Goal: Find specific page/section: Find specific page/section

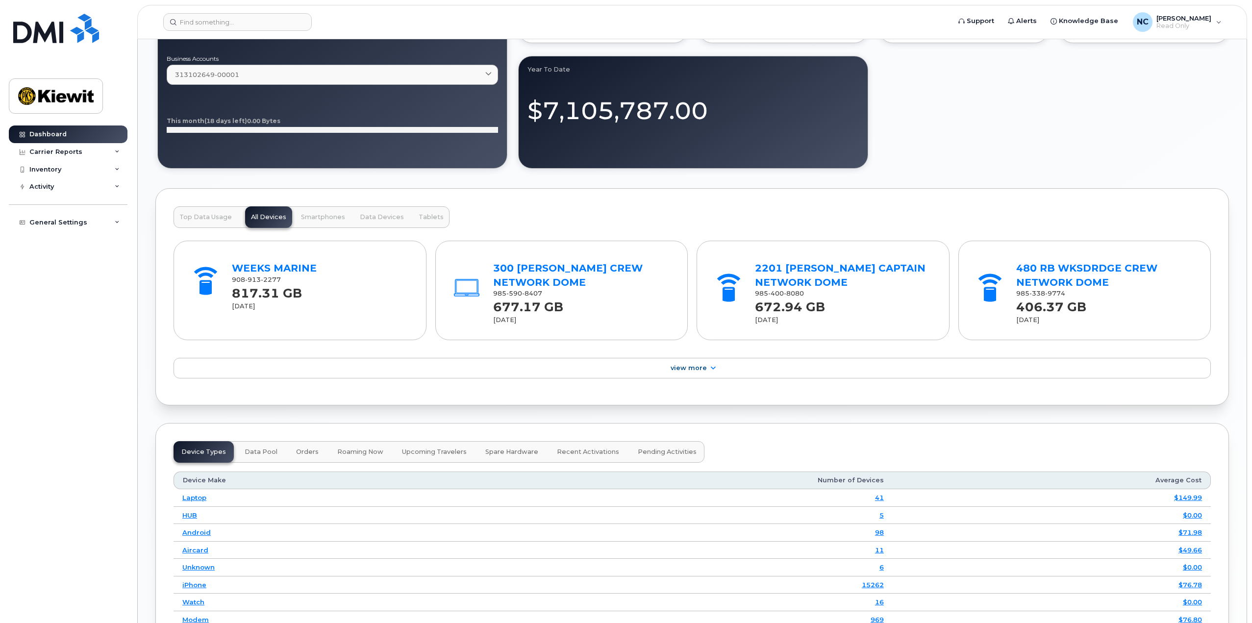
scroll to position [931, 0]
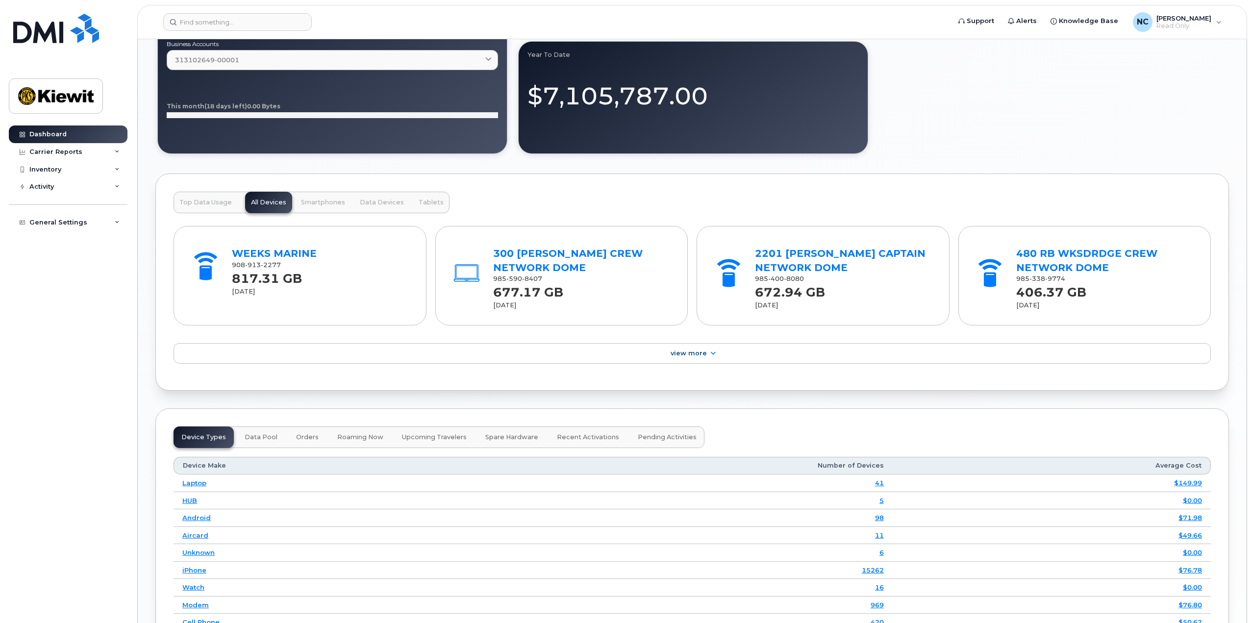
click at [221, 198] on span "Top Data Usage" at bounding box center [205, 202] width 52 height 8
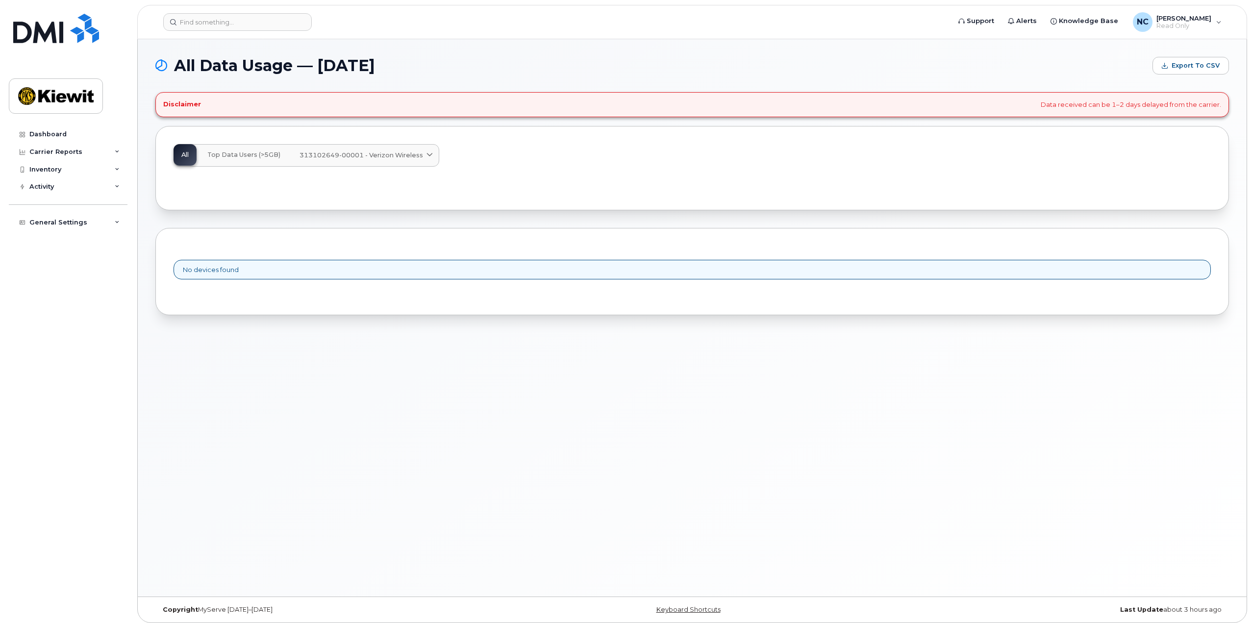
click at [247, 157] on span "Top Data Users (>5GB)" at bounding box center [243, 155] width 73 height 8
click at [197, 97] on div "Disclaimer Data received can be 1–2 days delayed from the carrier." at bounding box center [691, 104] width 1073 height 25
click at [66, 153] on div "Carrier Reports" at bounding box center [55, 152] width 53 height 8
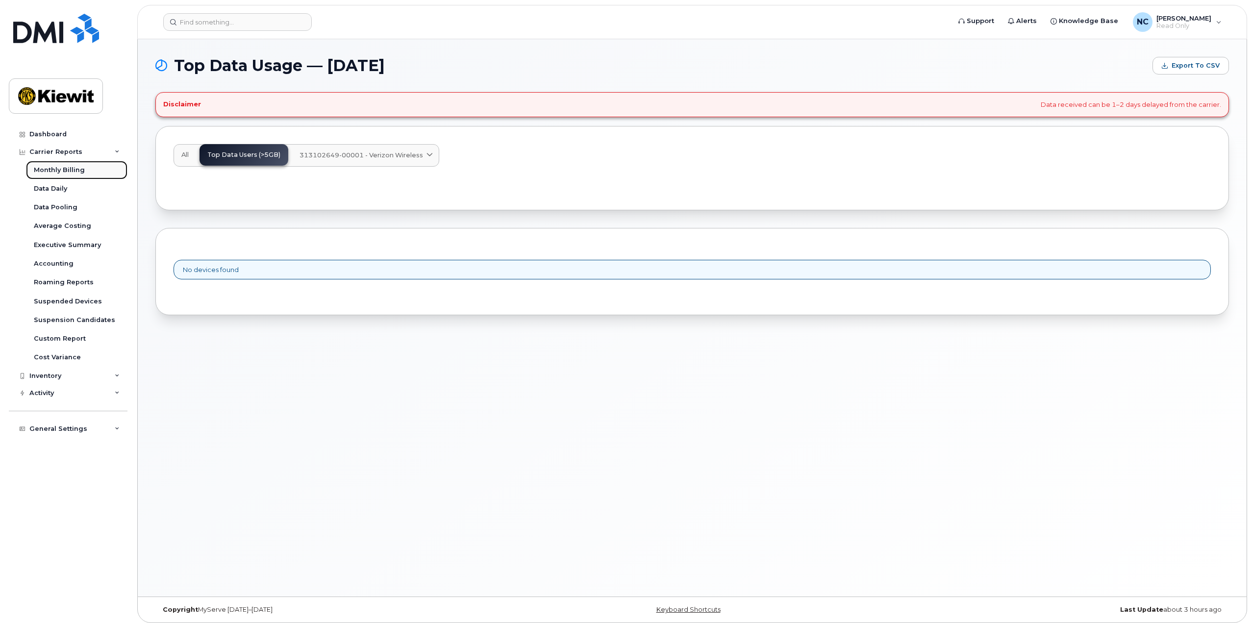
click at [77, 174] on link "Monthly Billing" at bounding box center [76, 170] width 101 height 19
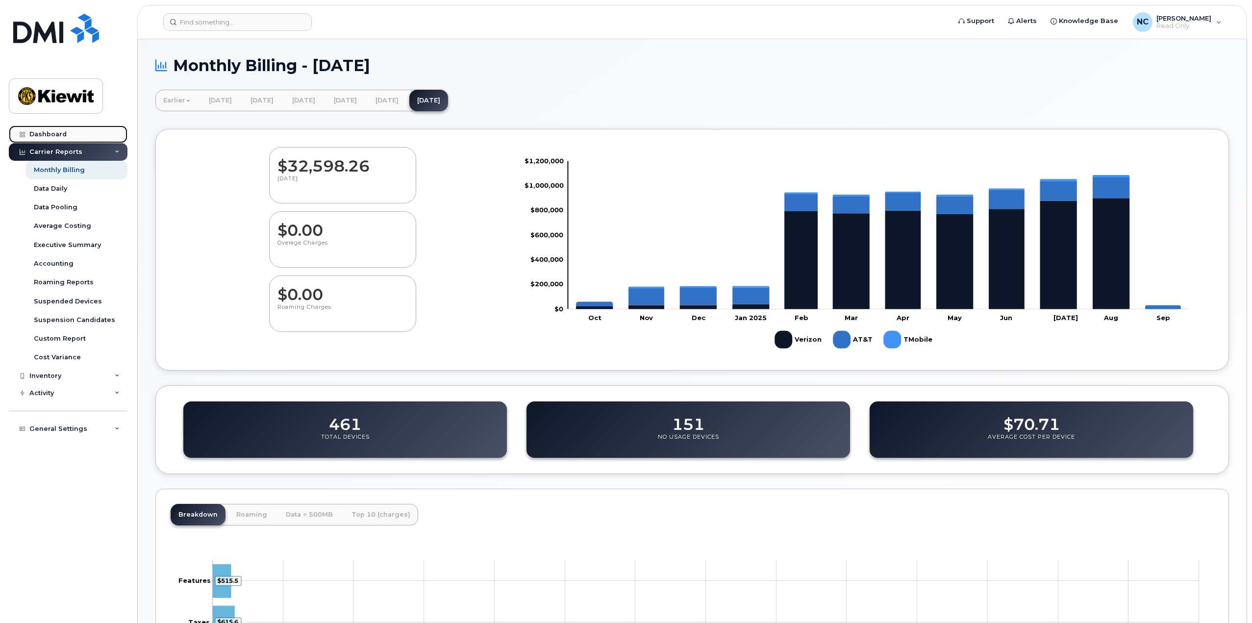
click at [56, 136] on div "Dashboard" at bounding box center [47, 134] width 37 height 8
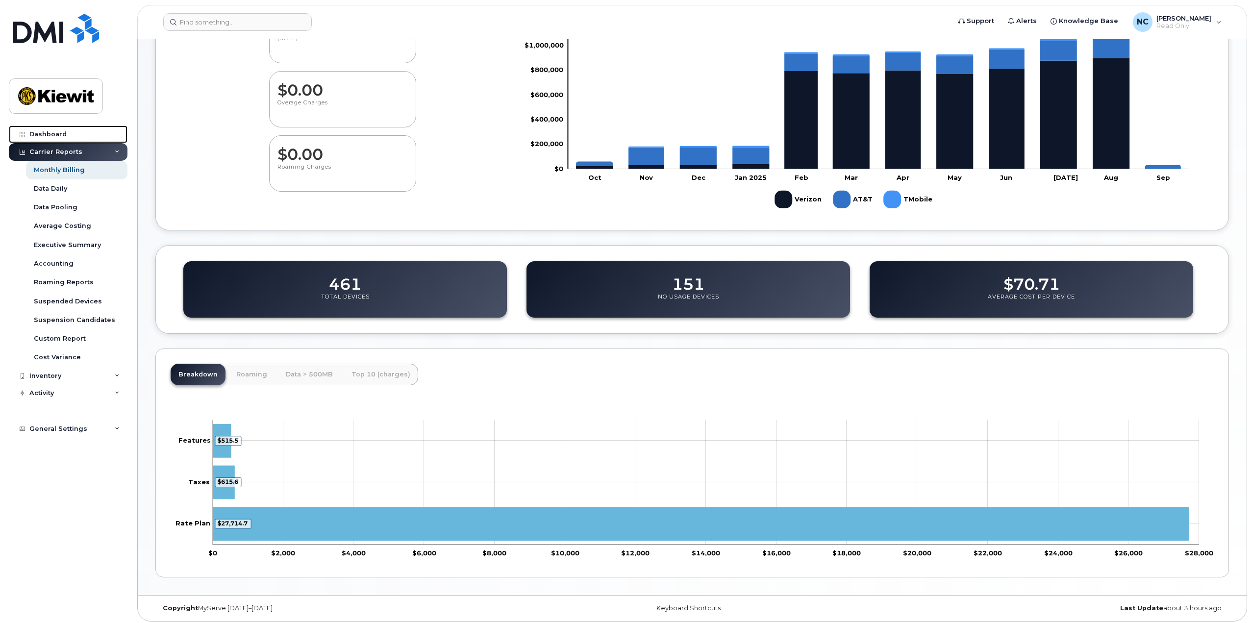
scroll to position [144, 0]
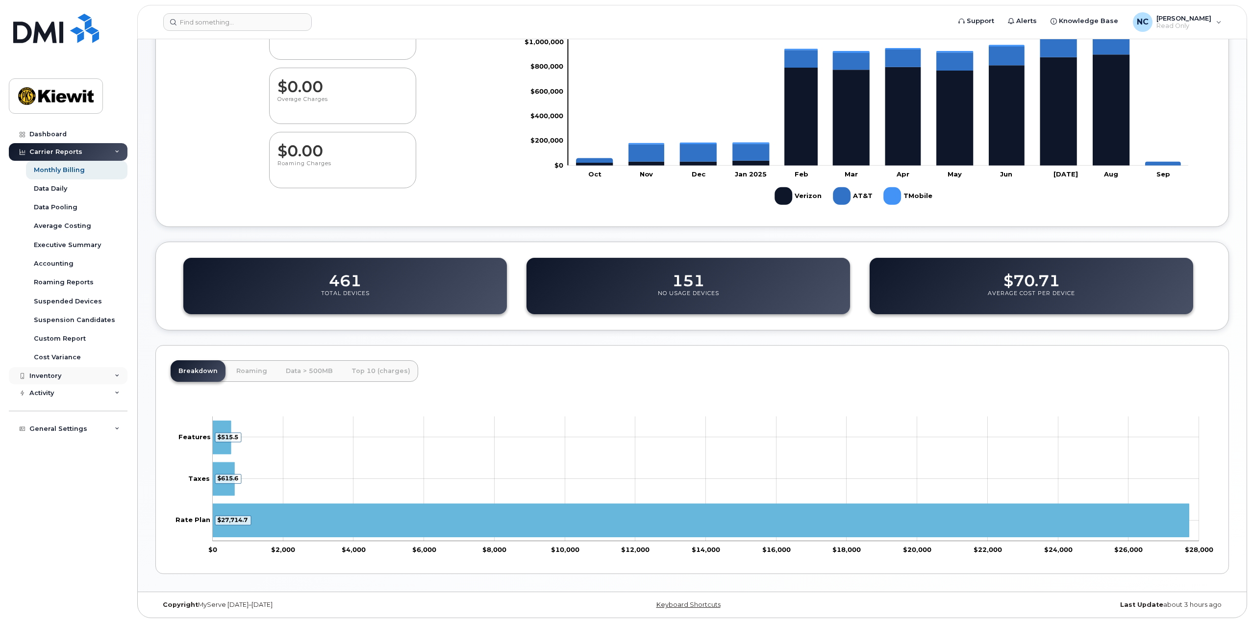
click at [79, 376] on div "Inventory" at bounding box center [68, 376] width 119 height 18
click at [68, 427] on div "Activity" at bounding box center [68, 431] width 119 height 18
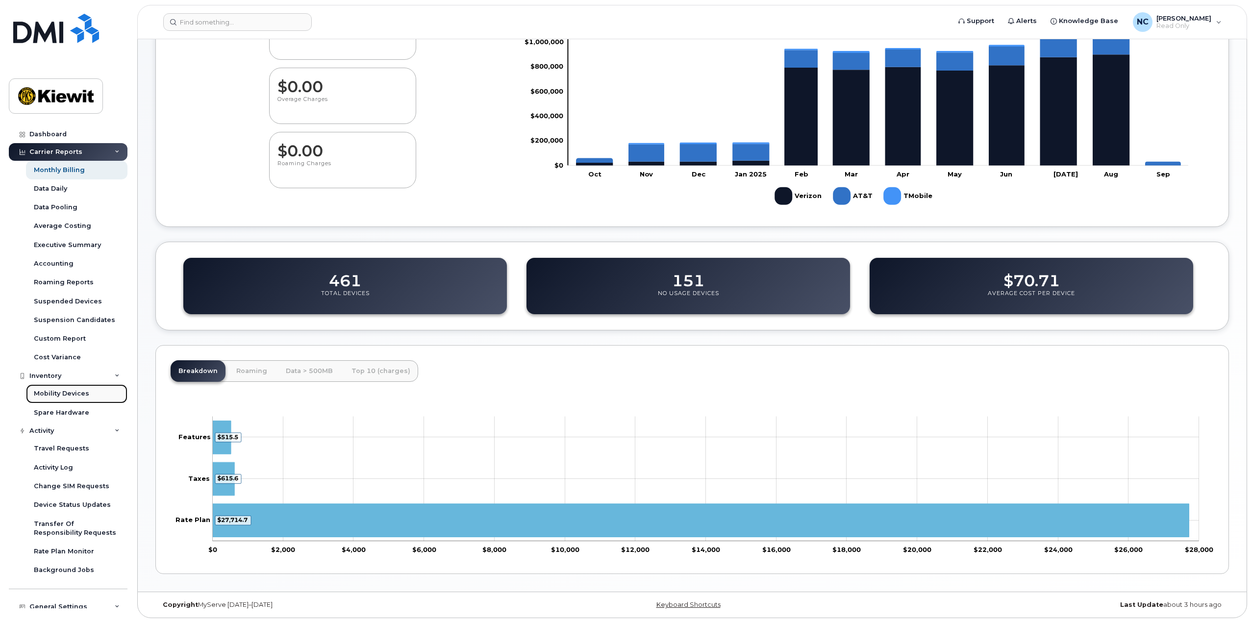
click at [67, 392] on div "Mobility Devices" at bounding box center [61, 393] width 55 height 9
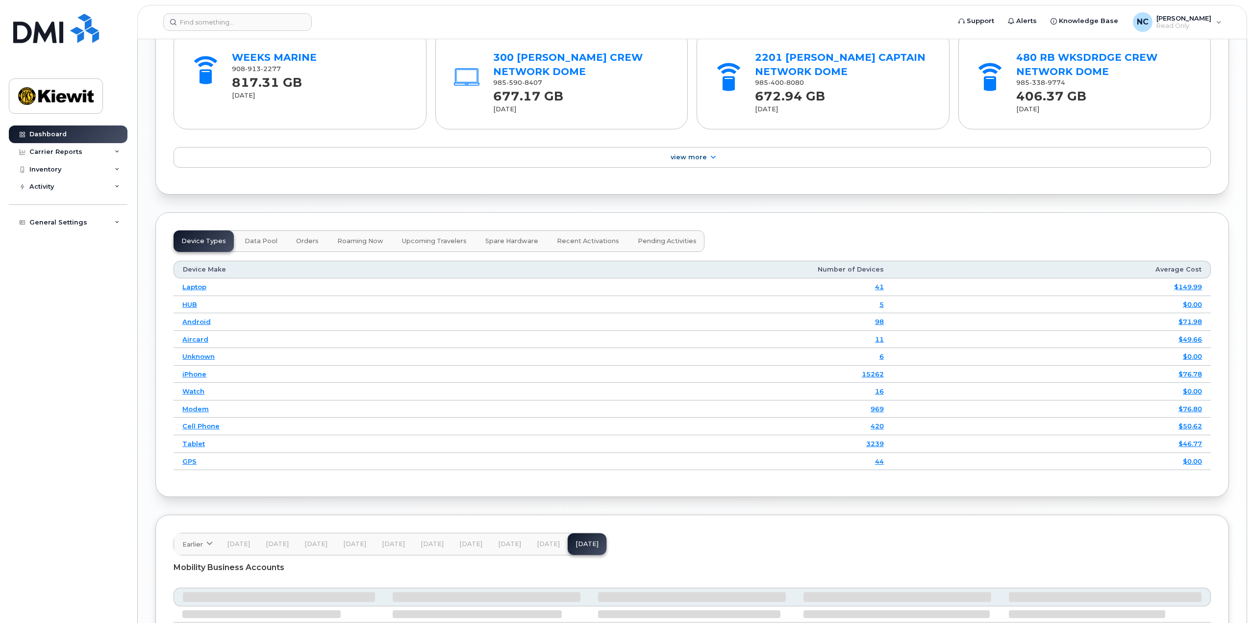
scroll to position [1305, 0]
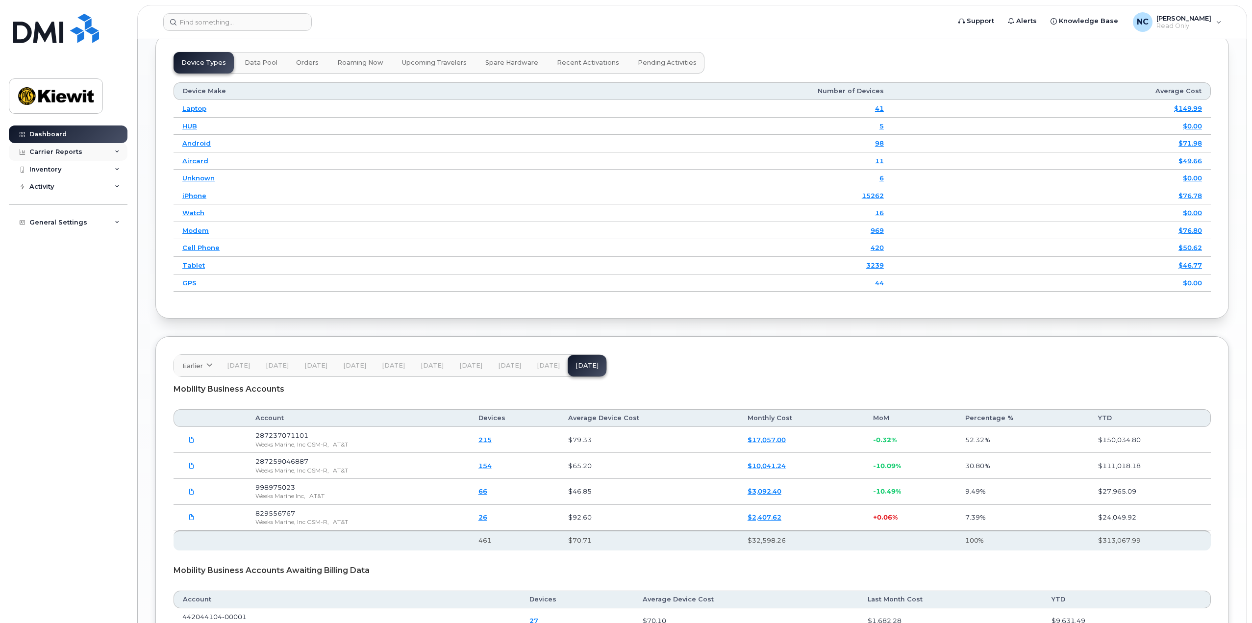
click at [85, 153] on div "Carrier Reports" at bounding box center [68, 152] width 119 height 18
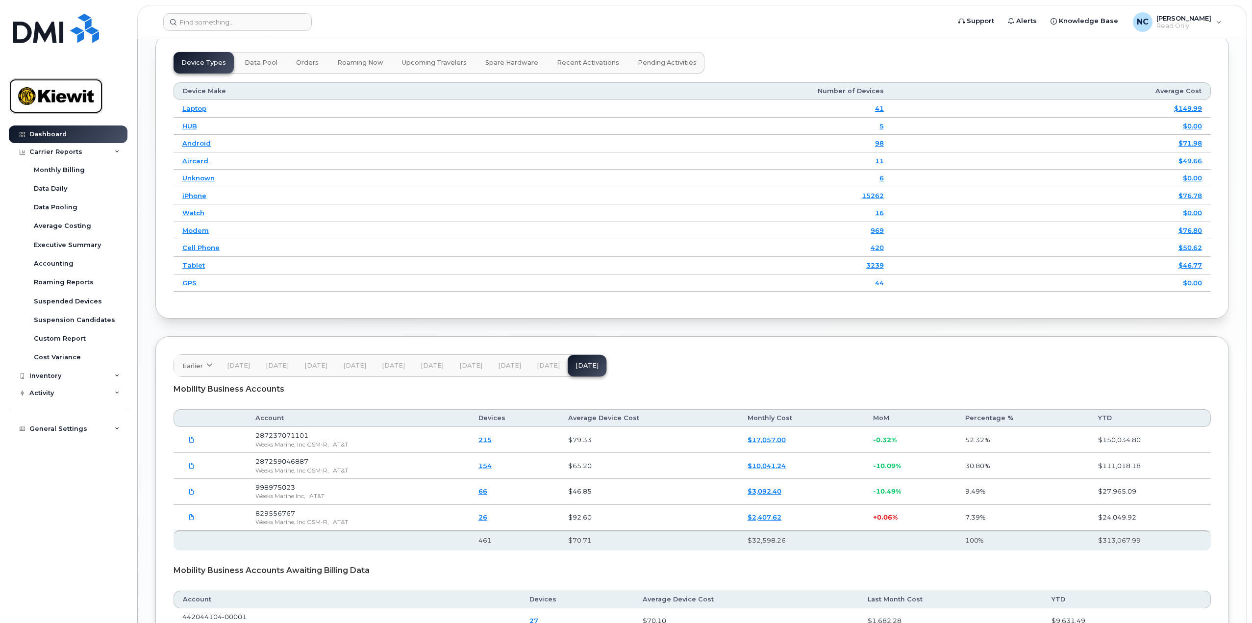
click at [63, 109] on img at bounding box center [55, 96] width 75 height 28
